Goal: Transaction & Acquisition: Obtain resource

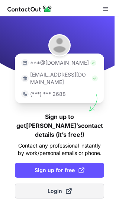
click at [39, 184] on button "Login" at bounding box center [59, 191] width 89 height 15
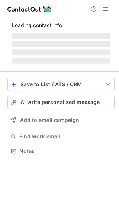
scroll to position [155, 119]
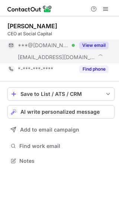
click at [99, 46] on button "View email" at bounding box center [93, 45] width 29 height 7
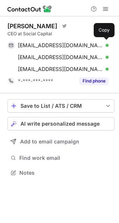
scroll to position [167, 119]
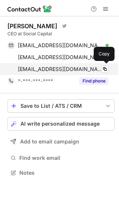
click at [96, 73] on div "chamath@socialcapital.com Verified Copy" at bounding box center [57, 69] width 101 height 12
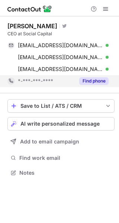
click at [95, 84] on button "Find phone" at bounding box center [93, 80] width 29 height 7
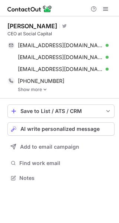
scroll to position [173, 119]
click at [39, 89] on link "Show more" at bounding box center [66, 89] width 97 height 5
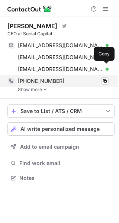
scroll to position [173, 119]
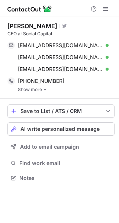
click at [44, 89] on img at bounding box center [45, 89] width 4 height 5
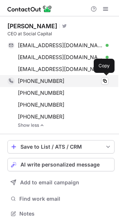
click at [44, 83] on span "+18583496394" at bounding box center [41, 81] width 46 height 7
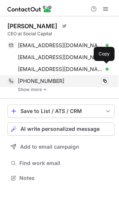
scroll to position [173, 119]
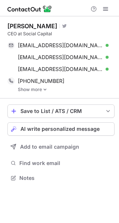
click at [37, 90] on link "Show more" at bounding box center [66, 89] width 97 height 5
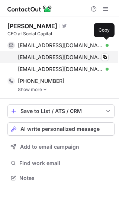
scroll to position [173, 119]
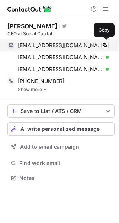
click at [60, 45] on span "[EMAIL_ADDRESS][DOMAIN_NAME]" at bounding box center [60, 45] width 85 height 7
click at [45, 43] on span "[EMAIL_ADDRESS][DOMAIN_NAME]" at bounding box center [60, 45] width 85 height 7
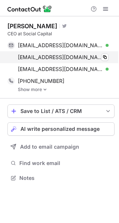
scroll to position [173, 119]
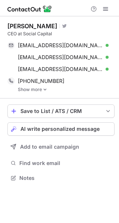
click at [42, 88] on link "Show more" at bounding box center [66, 89] width 97 height 5
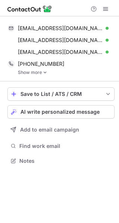
scroll to position [156, 119]
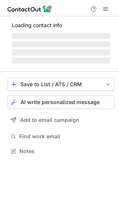
scroll to position [174, 119]
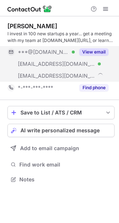
click at [88, 49] on button "View email" at bounding box center [93, 51] width 29 height 7
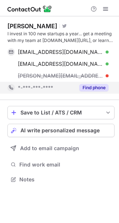
click at [91, 82] on div "Find phone" at bounding box center [92, 88] width 34 height 12
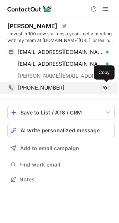
click at [41, 89] on span "[PHONE_NUMBER]" at bounding box center [41, 87] width 46 height 7
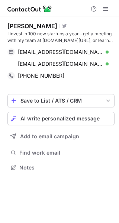
scroll to position [162, 119]
